Goal: Transaction & Acquisition: Register for event/course

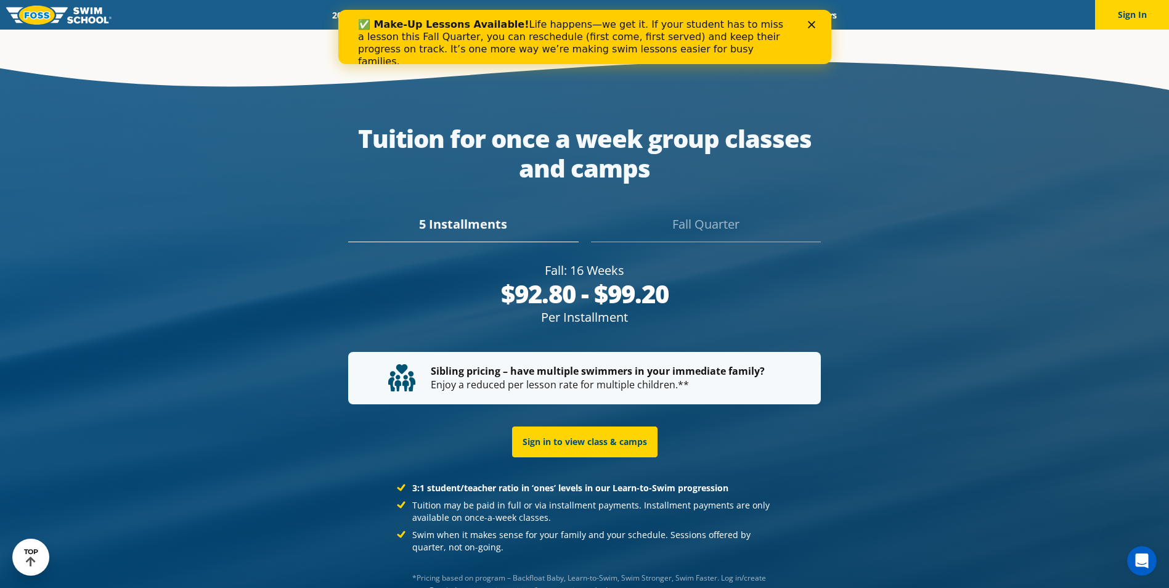
scroll to position [2342, 0]
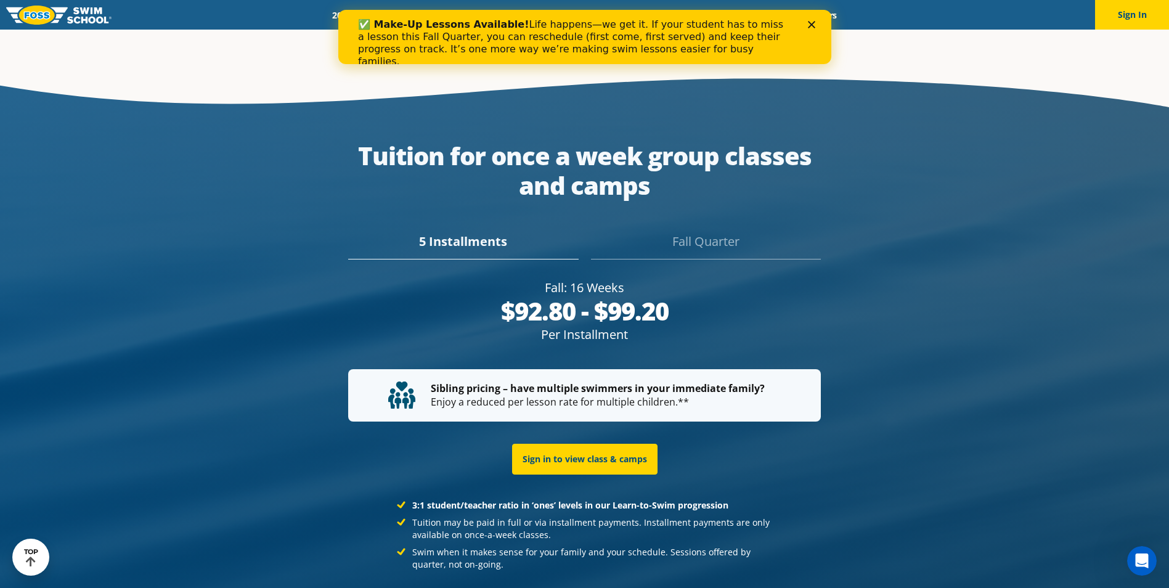
click at [544, 232] on div "5 Installments" at bounding box center [463, 245] width 230 height 27
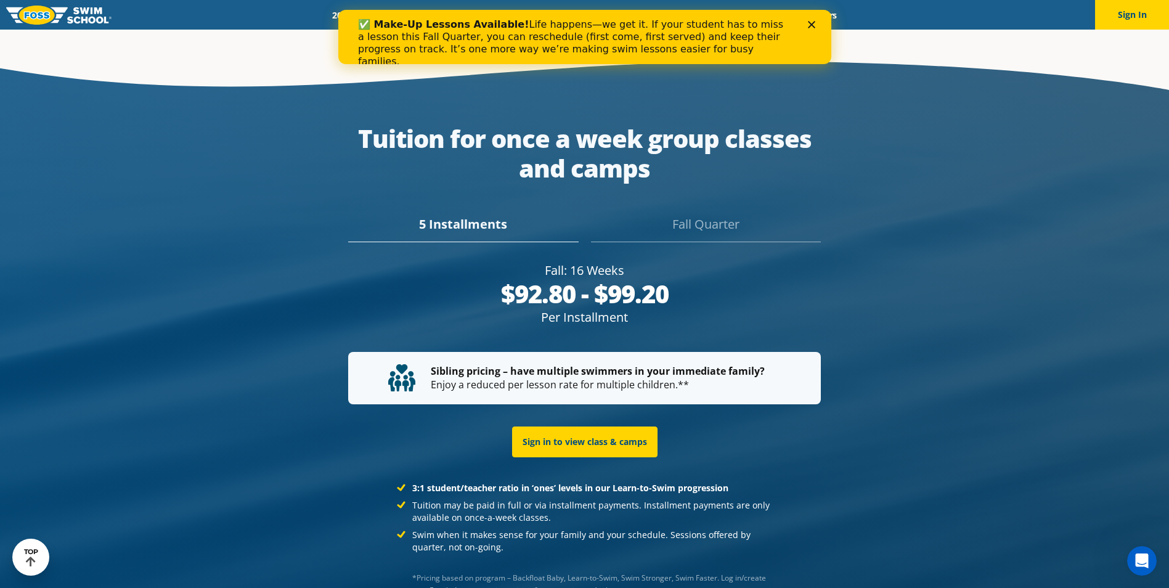
click at [475, 215] on div "5 Installments" at bounding box center [463, 228] width 230 height 27
click at [559, 286] on div "$92.80 - $99.20" at bounding box center [584, 294] width 473 height 30
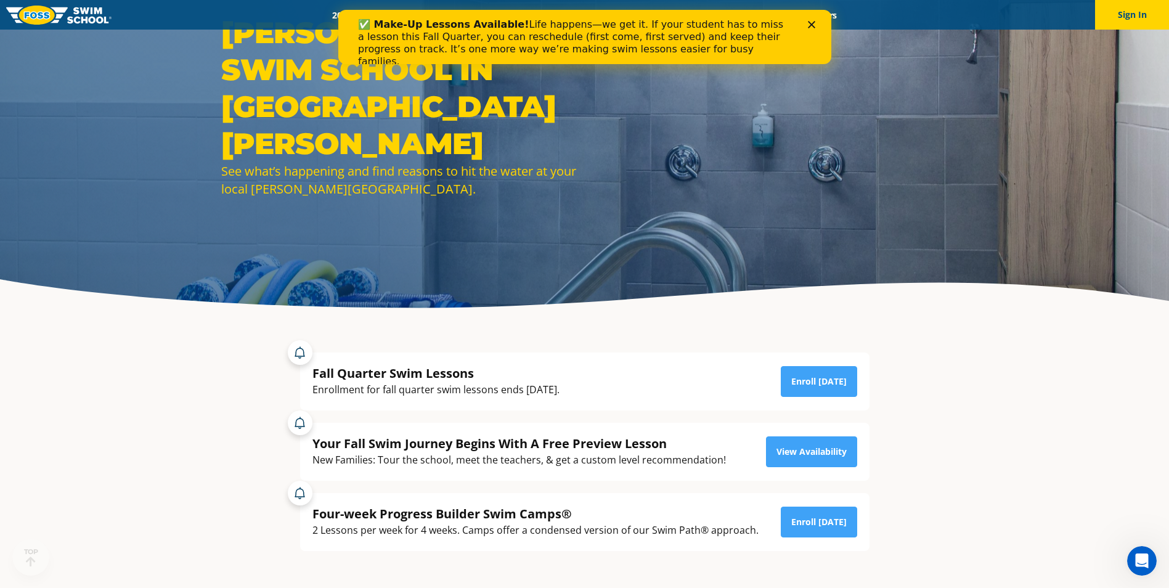
scroll to position [185, 0]
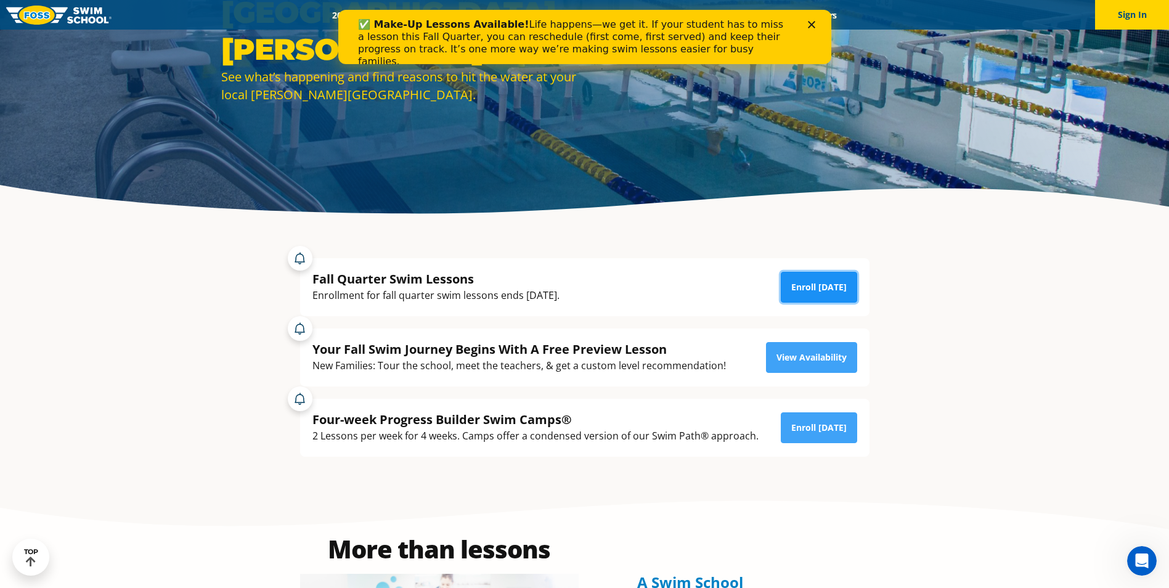
click at [807, 288] on link "Enroll [DATE]" at bounding box center [819, 287] width 76 height 31
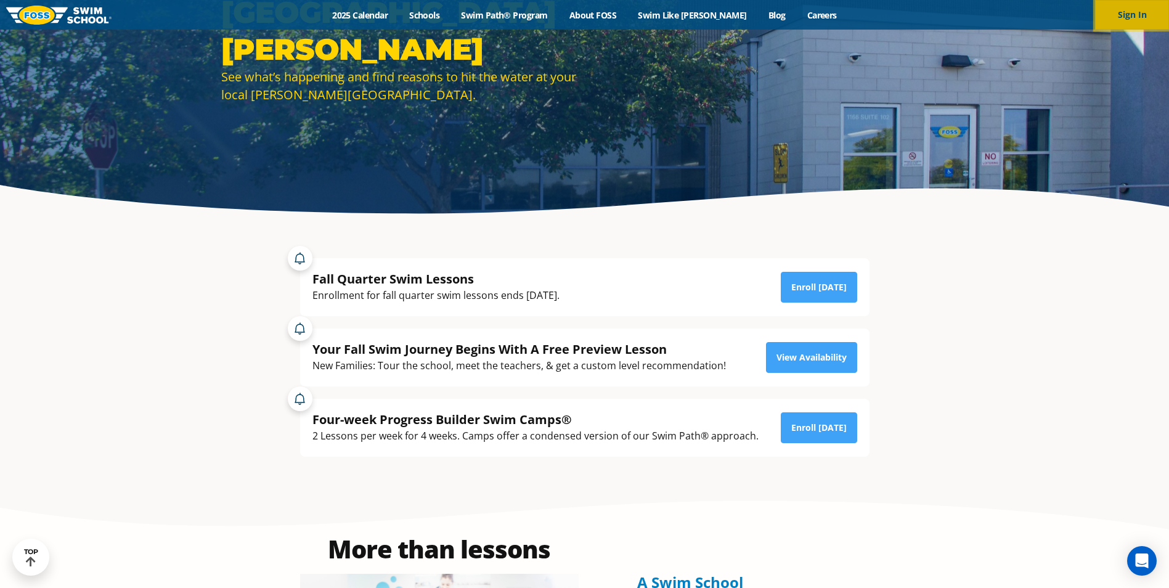
click at [1137, 5] on button "Sign In" at bounding box center [1132, 15] width 74 height 30
